Goal: Task Accomplishment & Management: Manage account settings

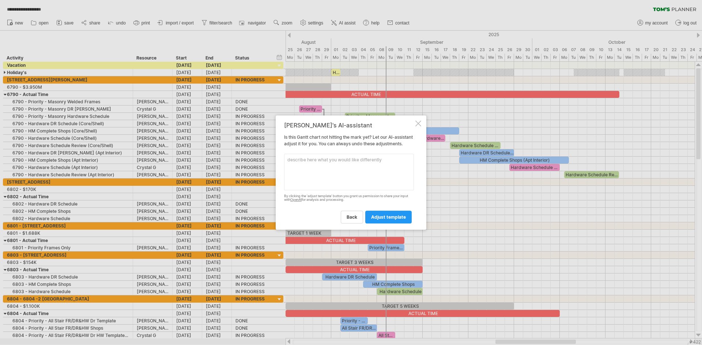
click at [309, 167] on textarea at bounding box center [349, 172] width 130 height 37
type textarea "how can Optimize this work better?"
click at [381, 220] on span "adjust template" at bounding box center [388, 217] width 35 height 5
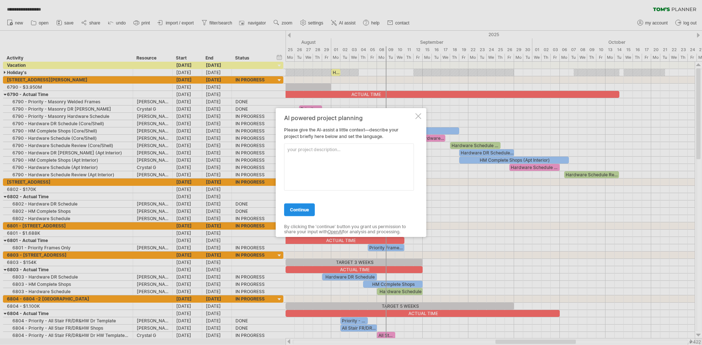
click at [306, 210] on span "continue" at bounding box center [299, 209] width 19 height 5
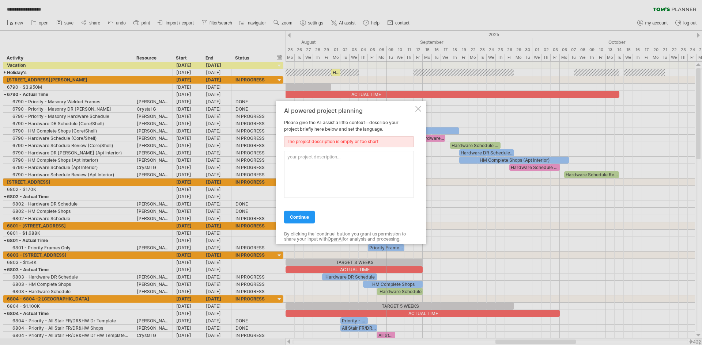
click at [417, 106] on div at bounding box center [418, 109] width 6 height 6
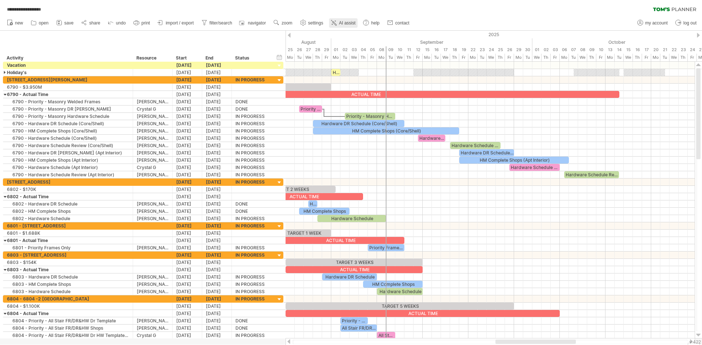
click at [342, 22] on span "AI assist" at bounding box center [347, 22] width 16 height 5
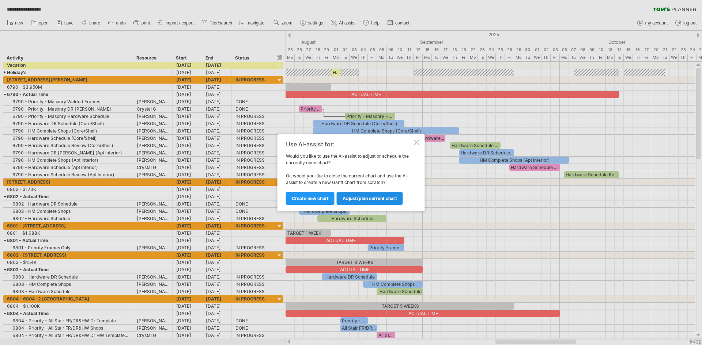
click at [345, 198] on span "Adjust/plan current chart" at bounding box center [369, 198] width 54 height 5
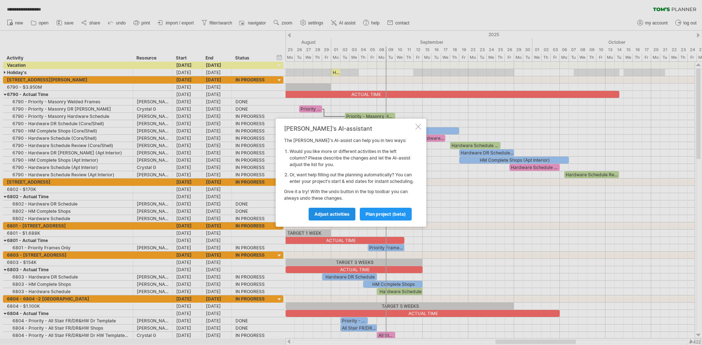
click at [336, 217] on span "Adjust activities" at bounding box center [331, 214] width 35 height 5
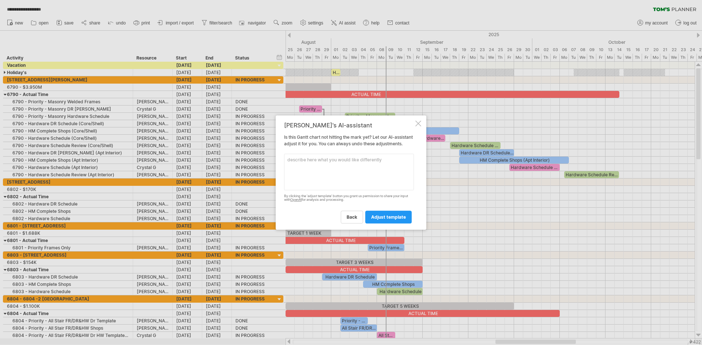
click at [325, 167] on textarea at bounding box center [349, 172] width 130 height 37
type textarea "Optimize this work"
click at [393, 220] on span "adjust template" at bounding box center [388, 217] width 35 height 5
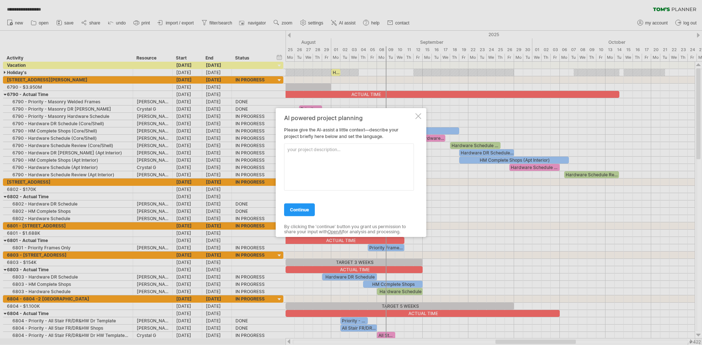
click at [326, 153] on textarea at bounding box center [349, 167] width 130 height 47
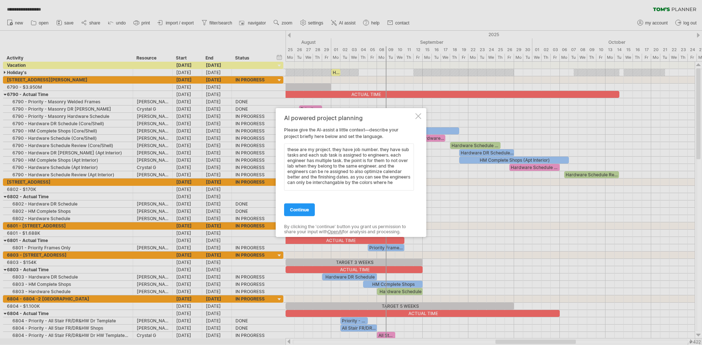
scroll to position [0, 0]
type textarea "these are my project. they have job number. they have sub tasks and each sub ta…"
click at [299, 207] on span "continue" at bounding box center [299, 209] width 19 height 5
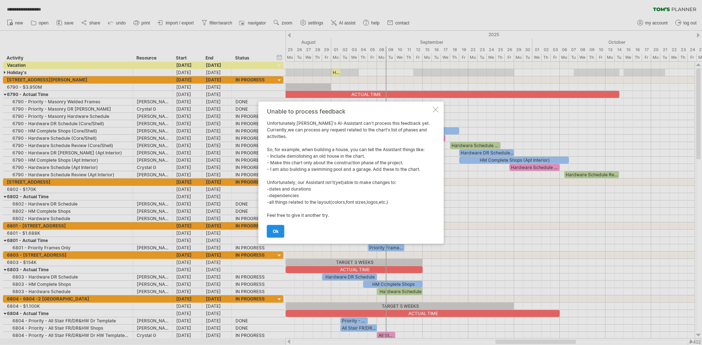
click at [280, 232] on link "ok" at bounding box center [276, 231] width 18 height 13
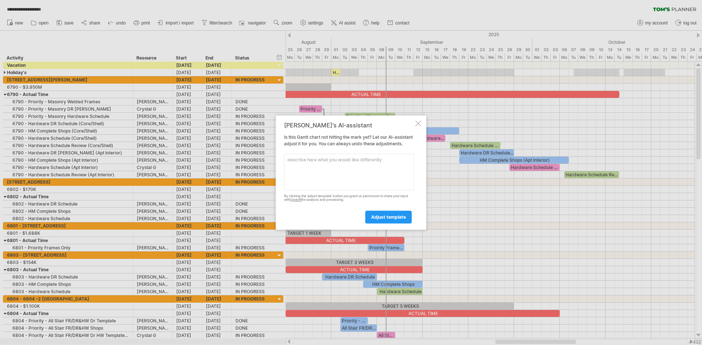
click at [415, 122] on div at bounding box center [418, 124] width 6 height 6
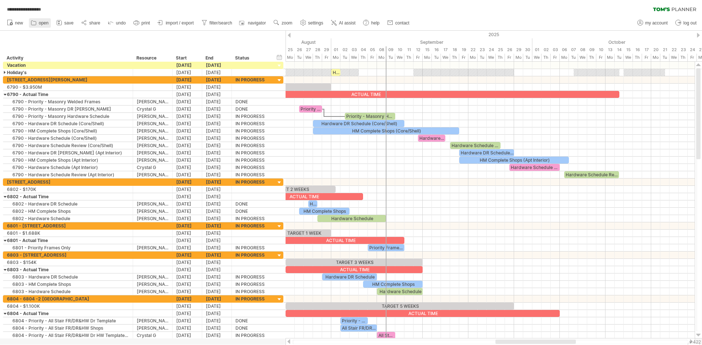
click at [36, 24] on icon at bounding box center [33, 23] width 5 height 4
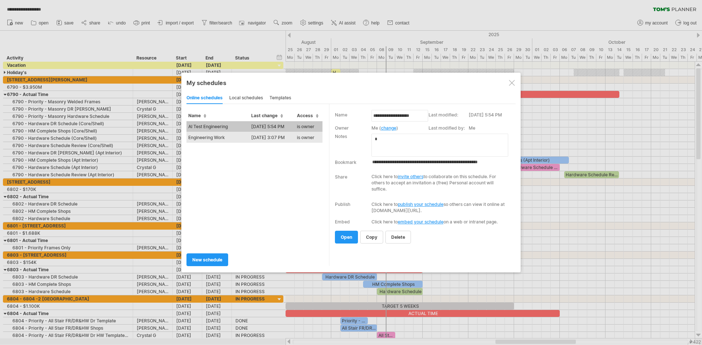
click at [212, 138] on td "Engineering Work" at bounding box center [217, 137] width 63 height 11
type input "**********"
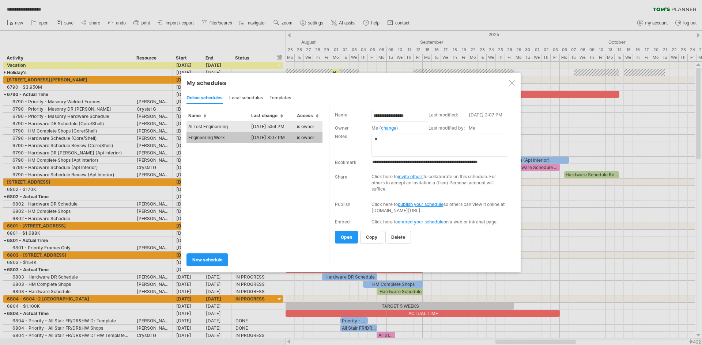
click at [208, 125] on td "AI Test Engineering" at bounding box center [217, 126] width 63 height 11
type input "**********"
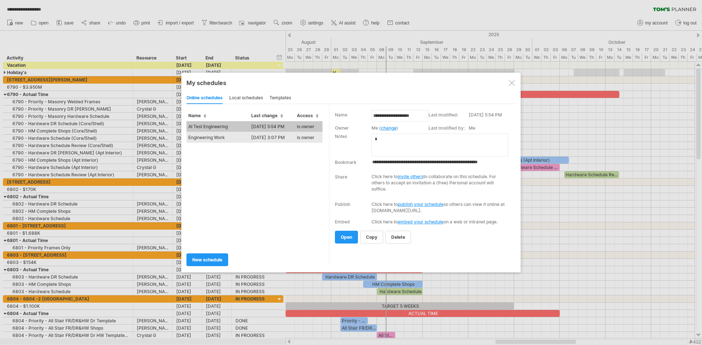
click at [232, 137] on td "Engineering Work" at bounding box center [217, 137] width 63 height 11
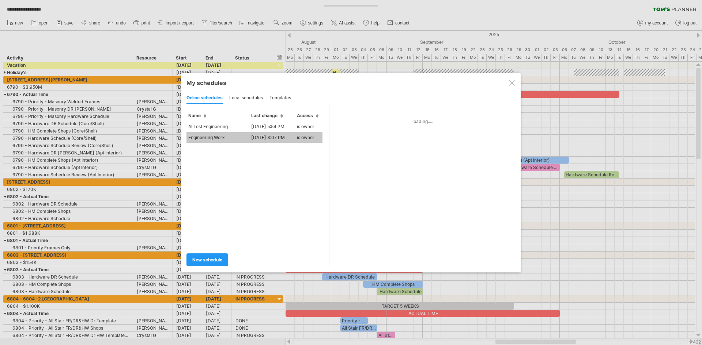
type input "**********"
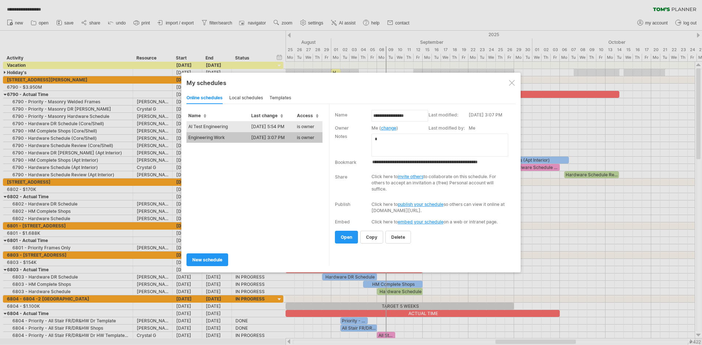
click at [213, 128] on td "AI Test Engineering" at bounding box center [217, 126] width 63 height 11
type input "**********"
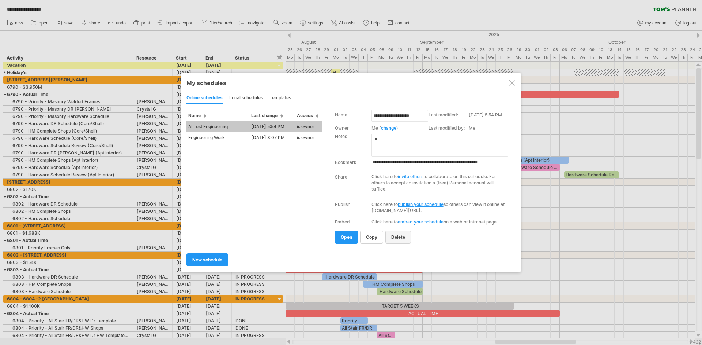
click at [404, 235] on span "delete" at bounding box center [398, 237] width 14 height 5
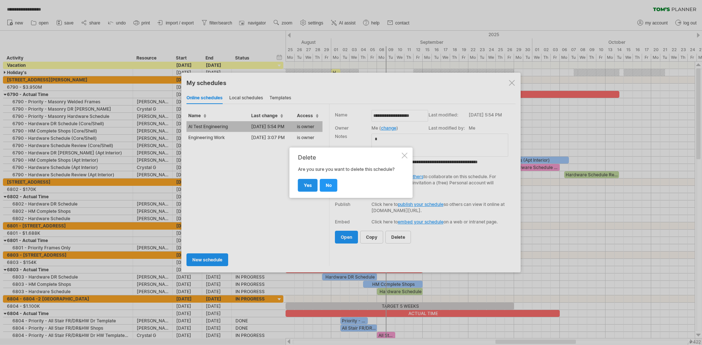
click at [308, 190] on link "yes" at bounding box center [308, 185] width 20 height 13
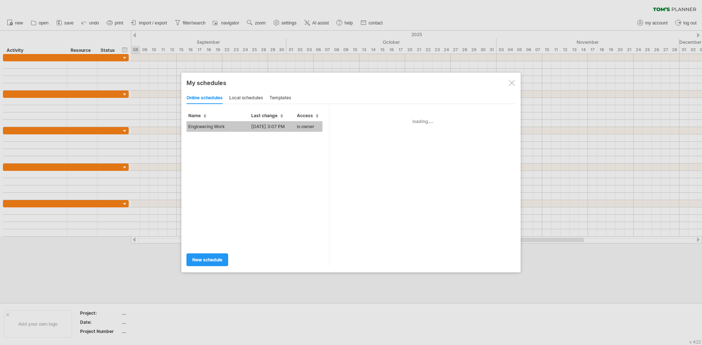
type input "**********"
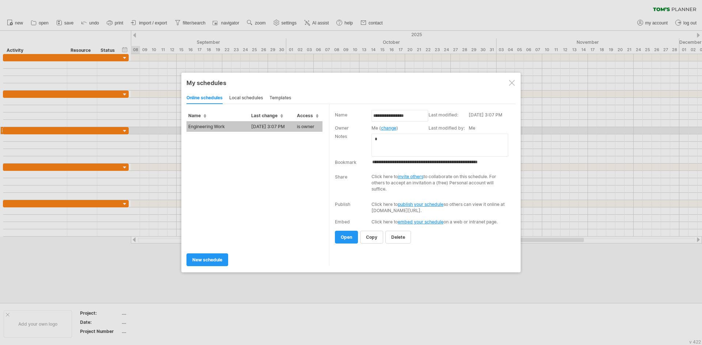
click at [217, 128] on td "Engineering Work" at bounding box center [217, 126] width 63 height 11
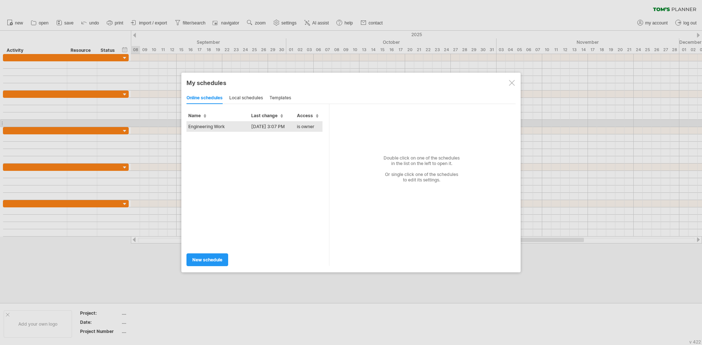
click at [212, 125] on td "Engineering Work" at bounding box center [217, 126] width 63 height 11
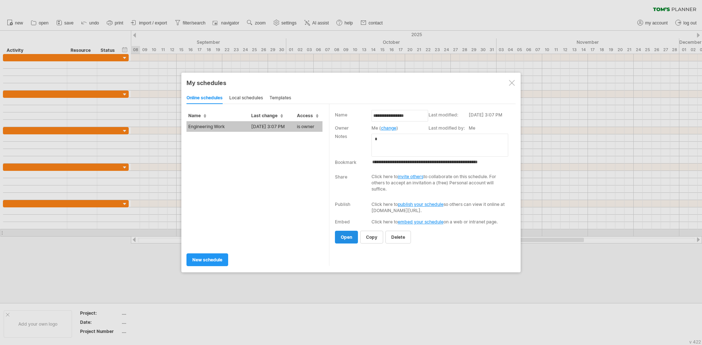
click at [346, 234] on link "open" at bounding box center [346, 237] width 23 height 13
